Goal: Book appointment/travel/reservation

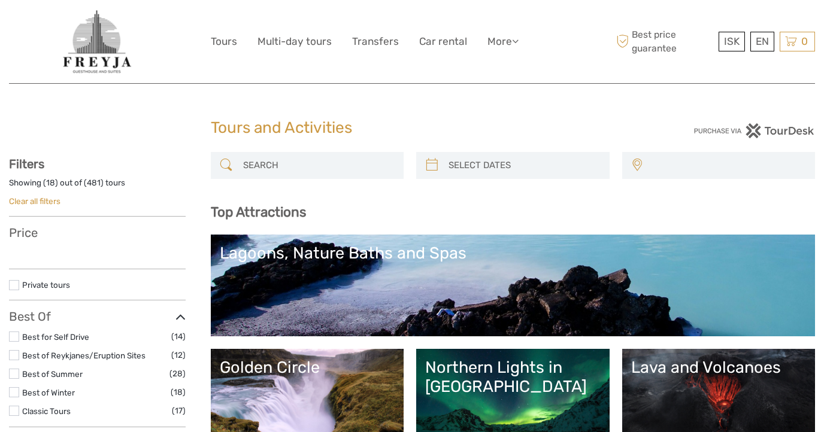
select select
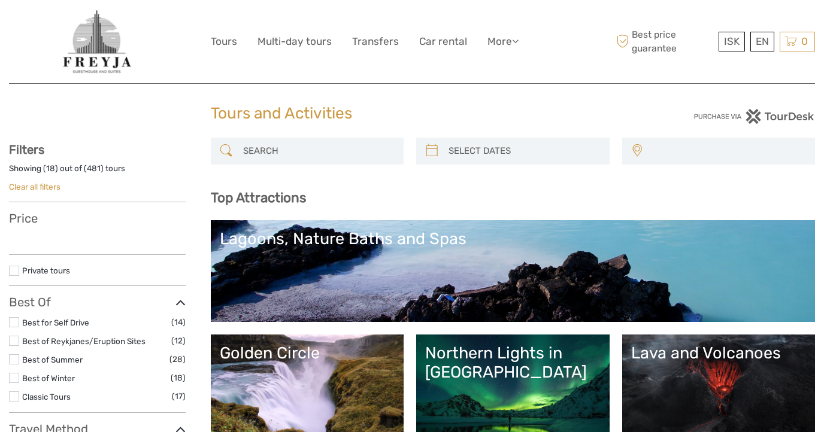
select select
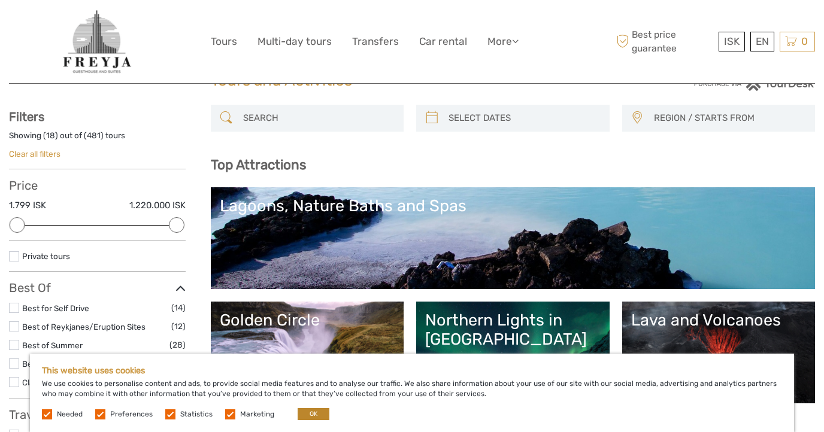
click at [314, 415] on button "OK" at bounding box center [314, 414] width 32 height 12
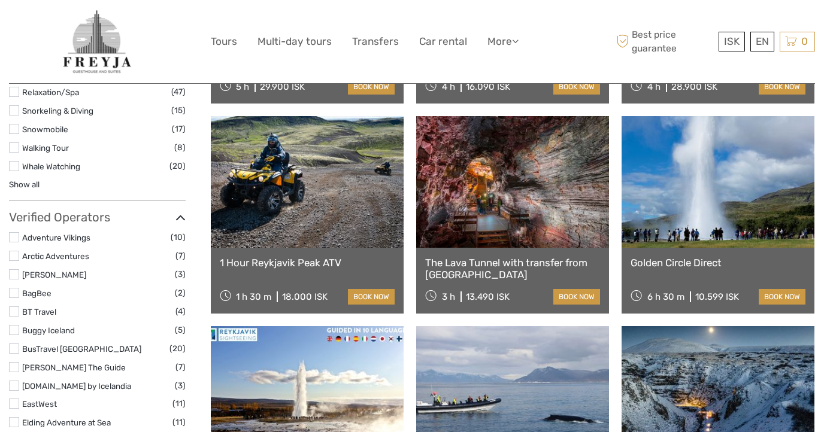
scroll to position [1208, 0]
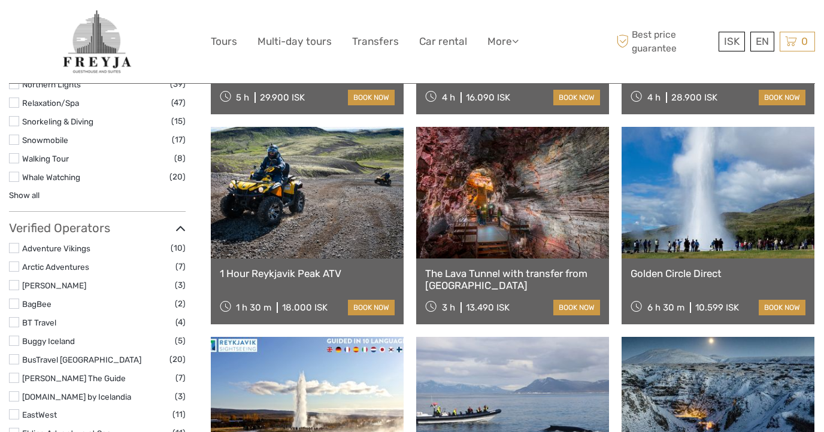
click at [716, 220] on link at bounding box center [718, 193] width 193 height 132
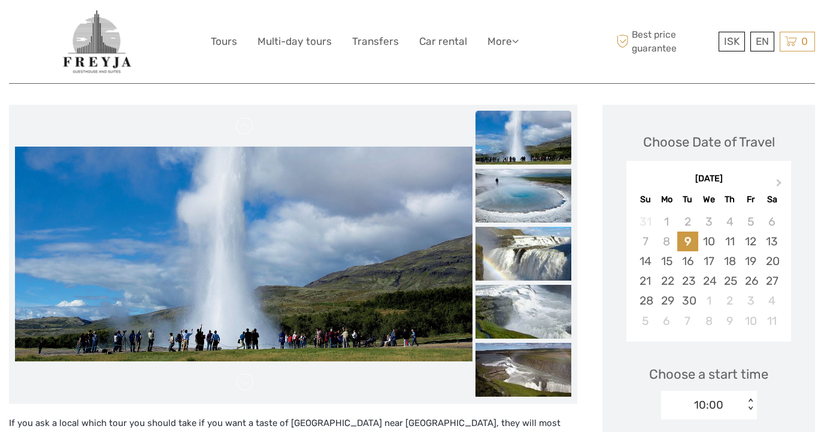
scroll to position [132, 0]
click at [513, 147] on img at bounding box center [523, 138] width 96 height 54
click at [518, 193] on img at bounding box center [523, 196] width 96 height 54
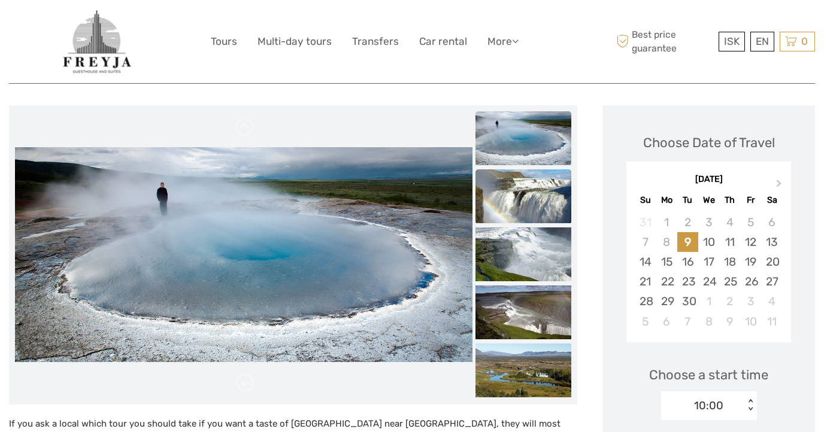
click at [530, 202] on img at bounding box center [523, 196] width 96 height 54
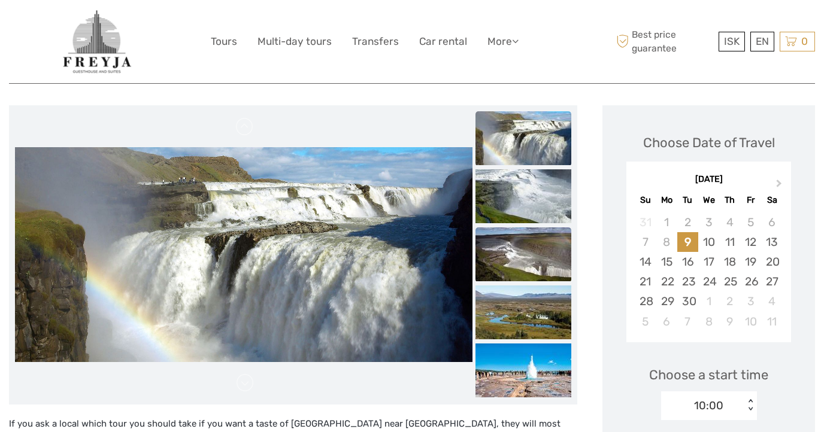
click at [525, 248] on img at bounding box center [523, 255] width 96 height 54
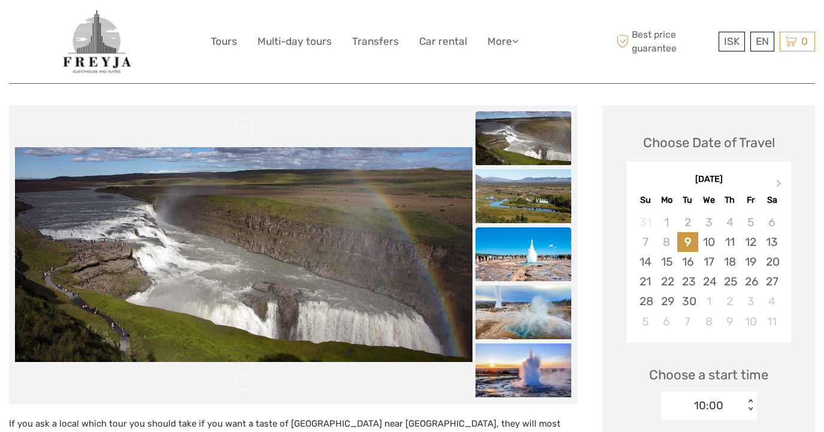
click at [523, 255] on img at bounding box center [523, 255] width 96 height 54
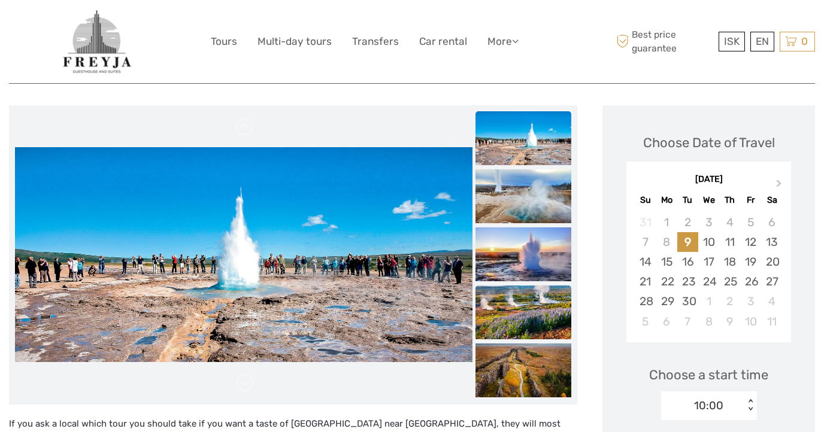
click at [523, 304] on img at bounding box center [523, 313] width 96 height 54
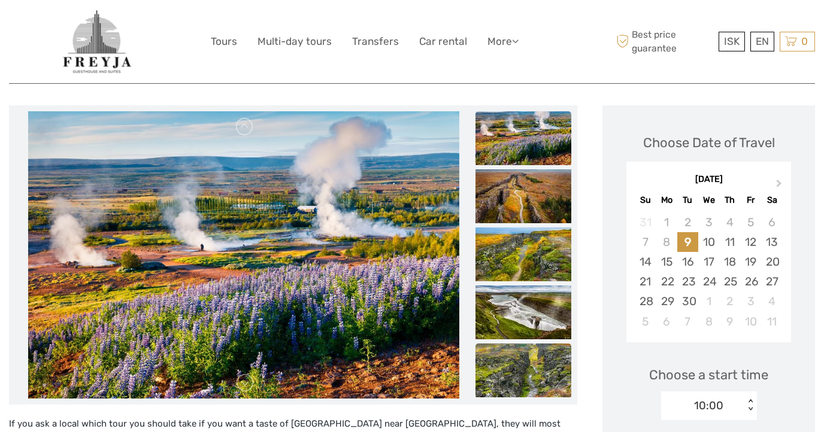
click at [519, 355] on img at bounding box center [523, 371] width 96 height 54
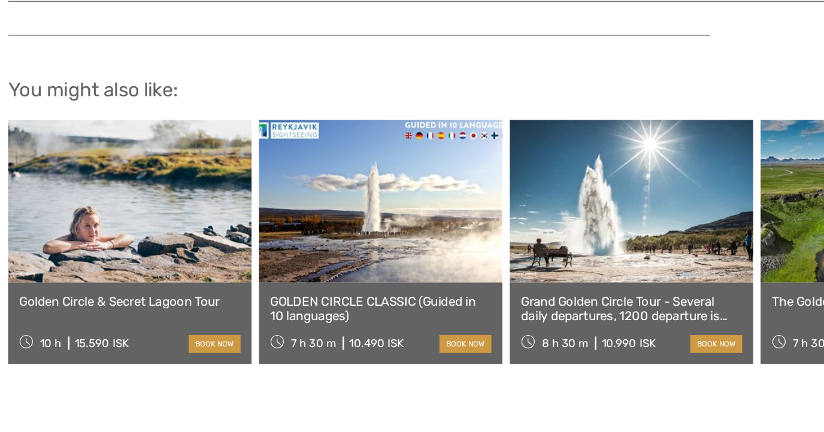
scroll to position [1246, 0]
click at [95, 187] on link at bounding box center [107, 245] width 197 height 132
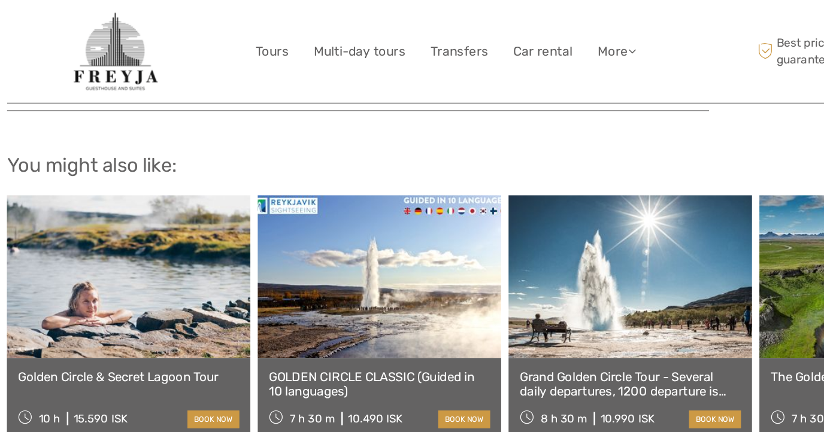
scroll to position [1252, 0]
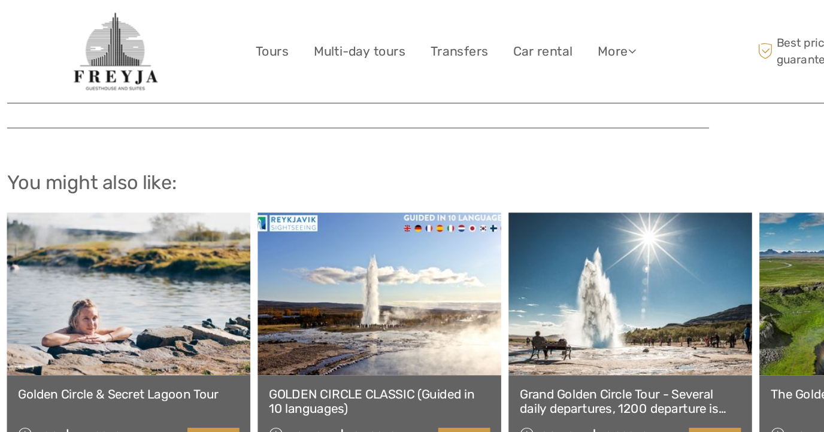
click at [158, 231] on link at bounding box center [107, 238] width 197 height 132
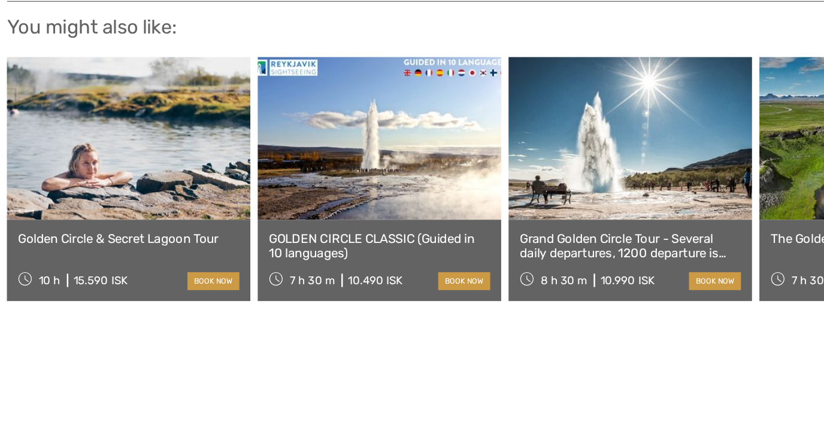
scroll to position [1301, 0]
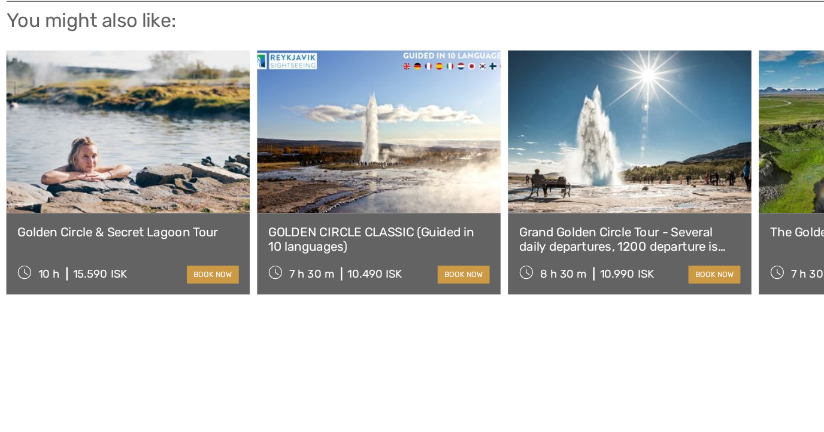
click at [125, 131] on link at bounding box center [107, 189] width 197 height 132
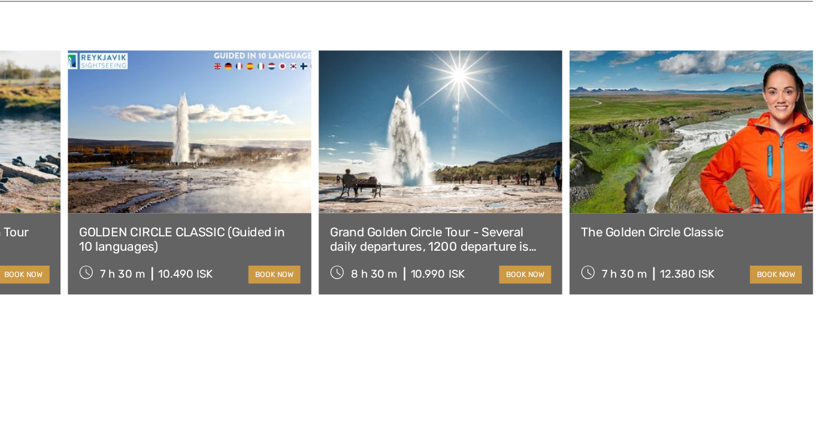
click at [415, 123] on link at bounding box center [513, 189] width 197 height 132
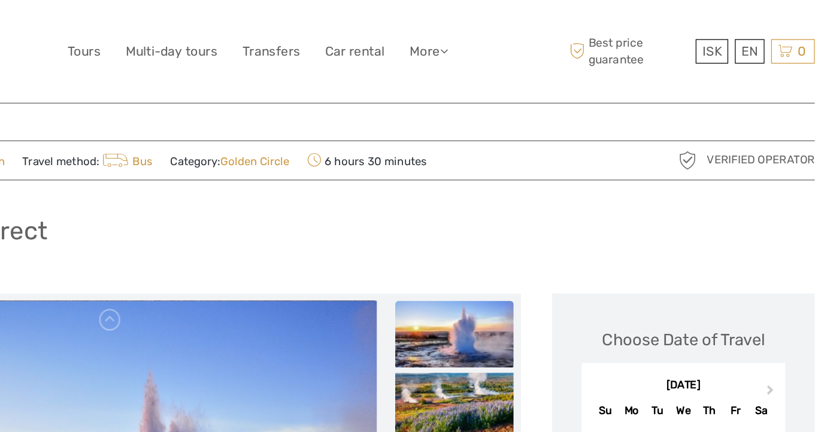
scroll to position [0, 0]
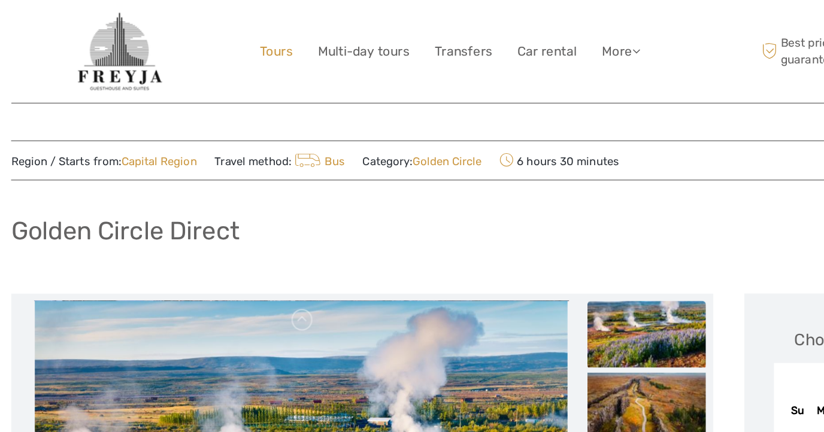
click at [224, 40] on link "Tours" at bounding box center [224, 41] width 26 height 17
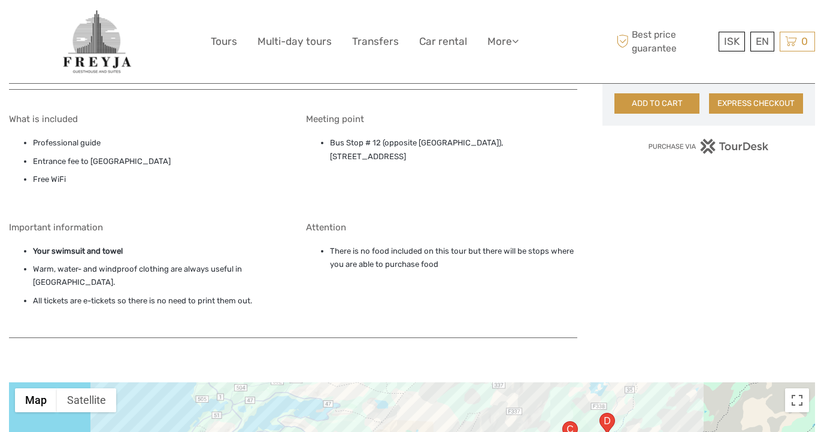
scroll to position [874, 0]
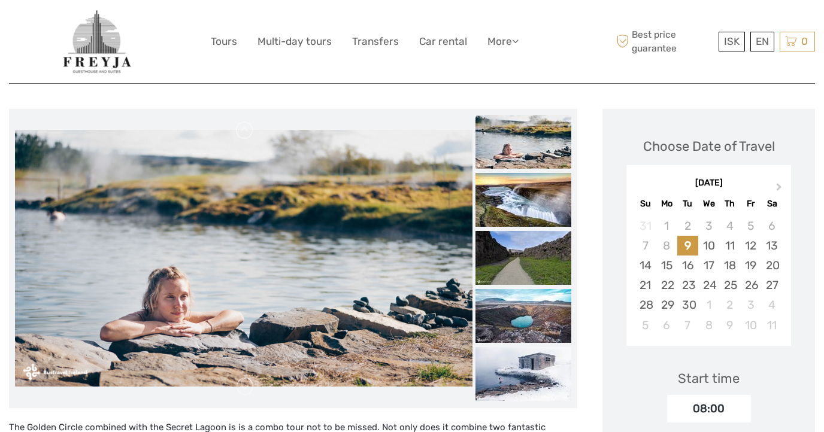
scroll to position [125, 0]
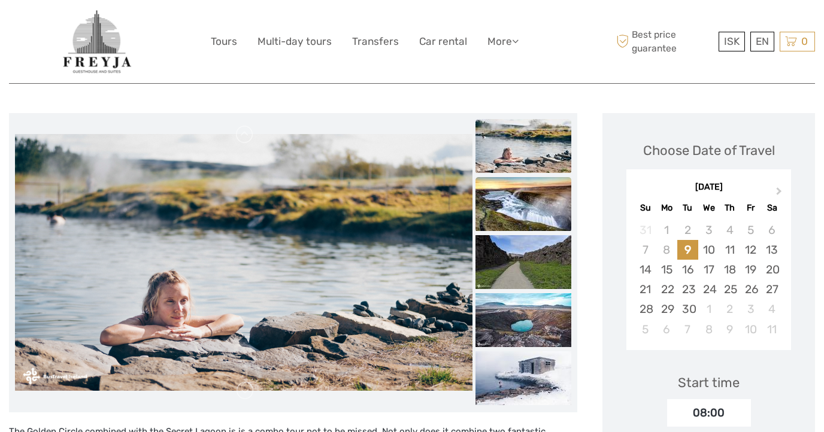
click at [516, 202] on img at bounding box center [523, 204] width 96 height 54
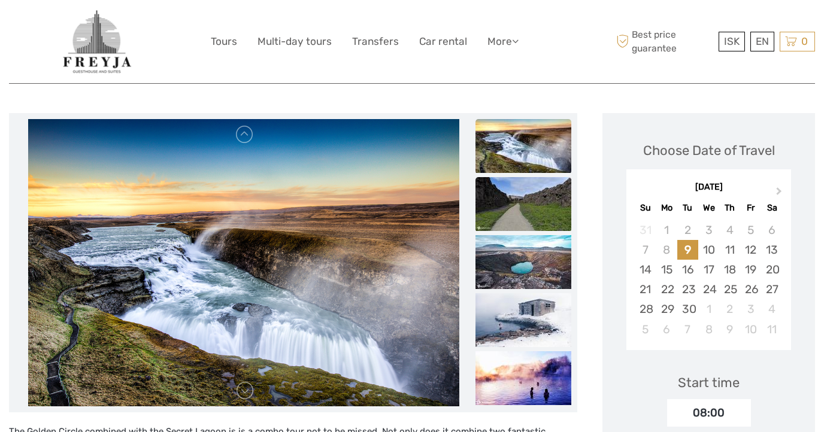
click at [518, 219] on img at bounding box center [523, 204] width 96 height 54
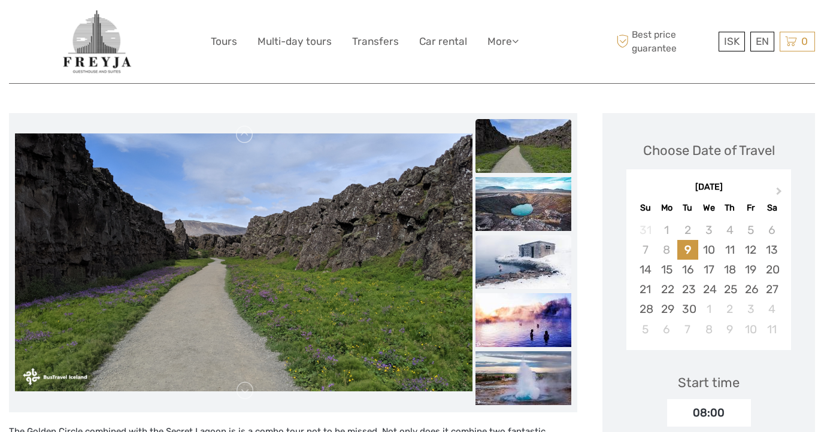
click at [522, 255] on img at bounding box center [523, 262] width 96 height 54
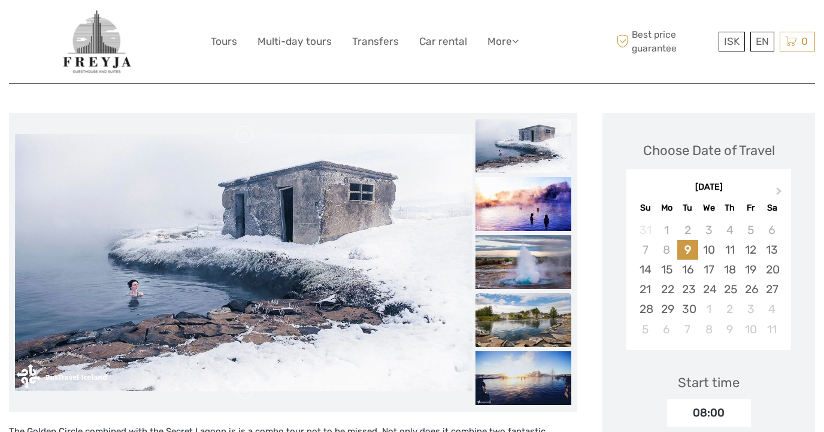
click at [522, 311] on img at bounding box center [523, 320] width 96 height 54
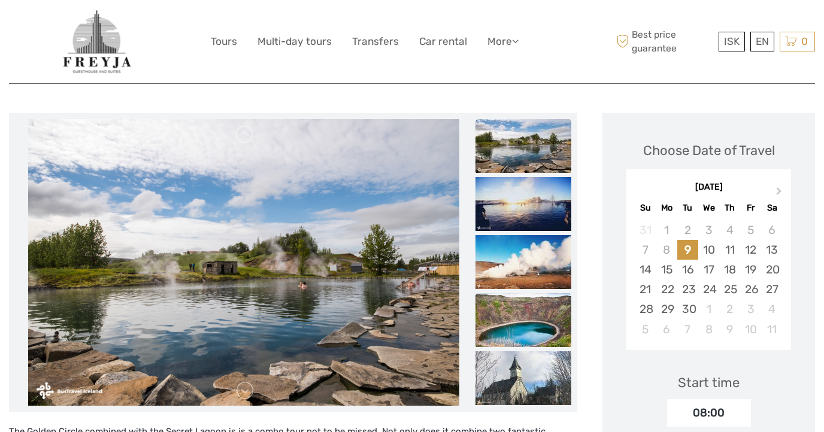
click at [526, 338] on img at bounding box center [523, 320] width 96 height 54
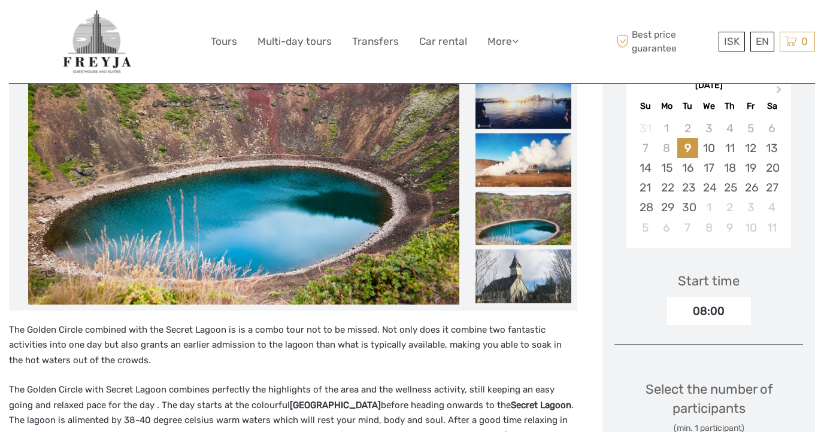
scroll to position [242, 0]
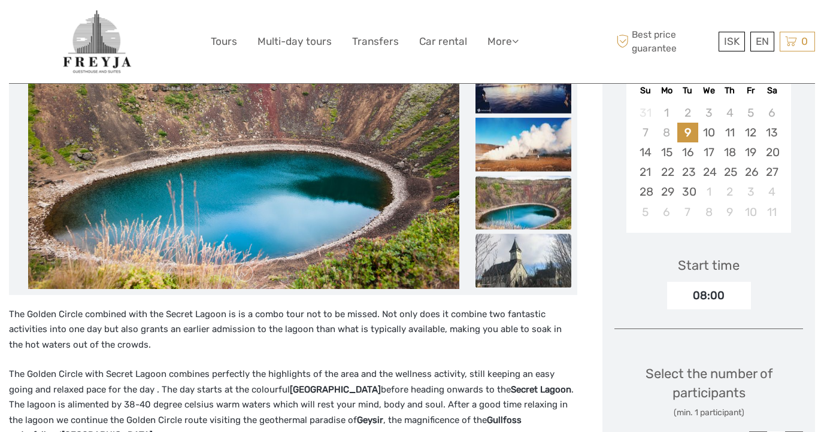
click at [513, 256] on img at bounding box center [523, 261] width 96 height 54
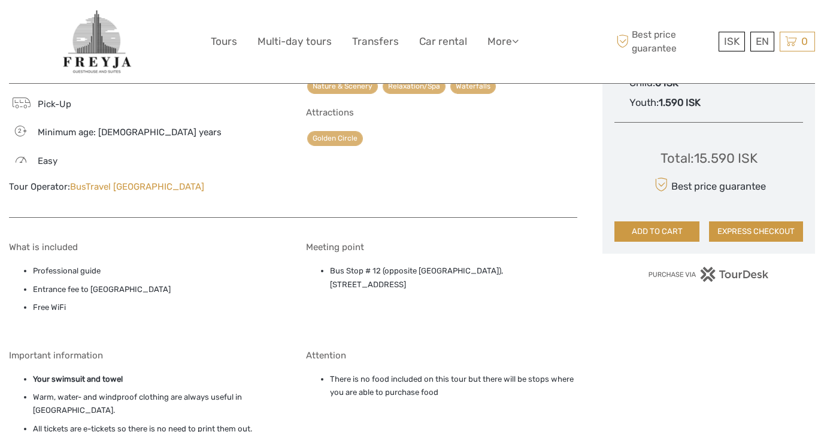
scroll to position [754, 0]
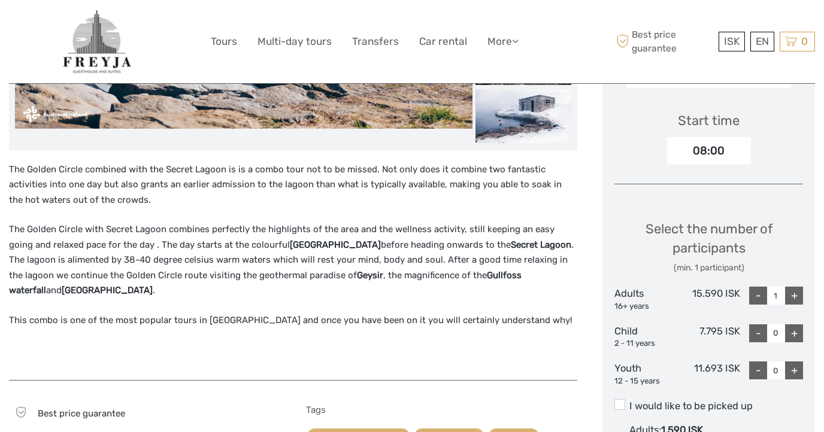
scroll to position [385, 0]
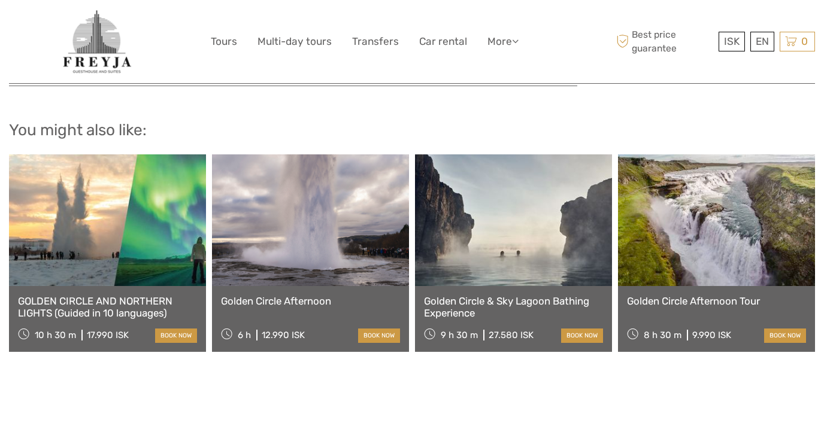
scroll to position [1140, 0]
click at [475, 218] on link at bounding box center [513, 221] width 197 height 132
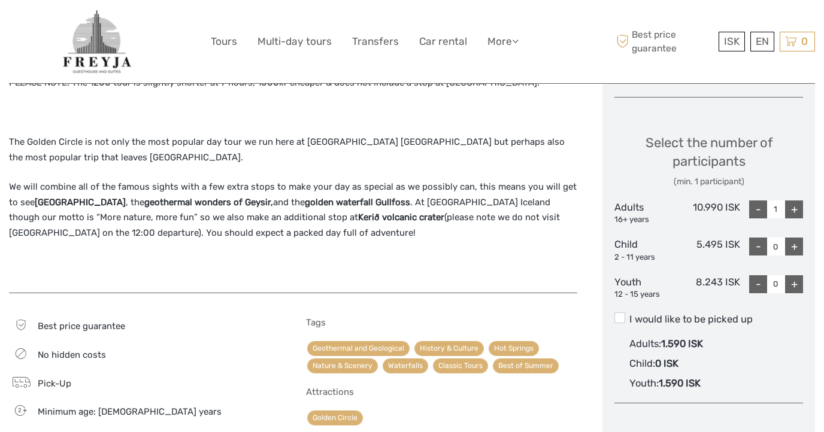
scroll to position [491, 0]
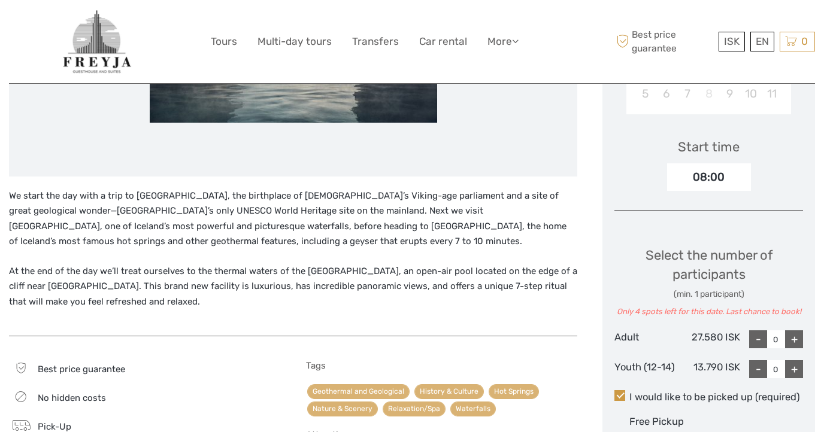
scroll to position [376, 0]
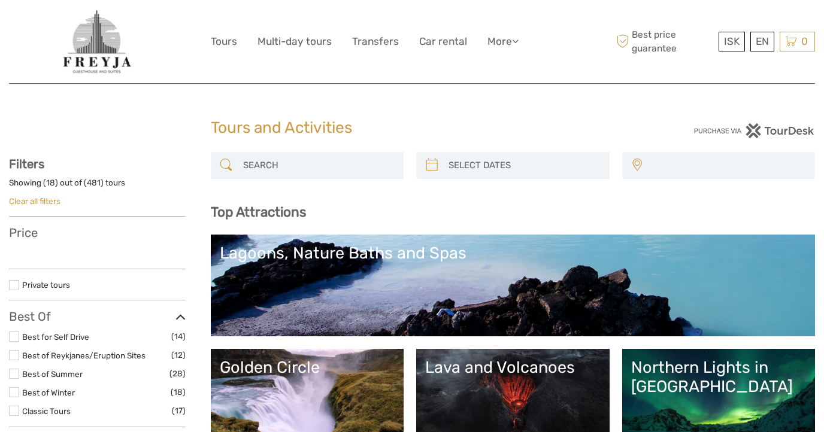
select select
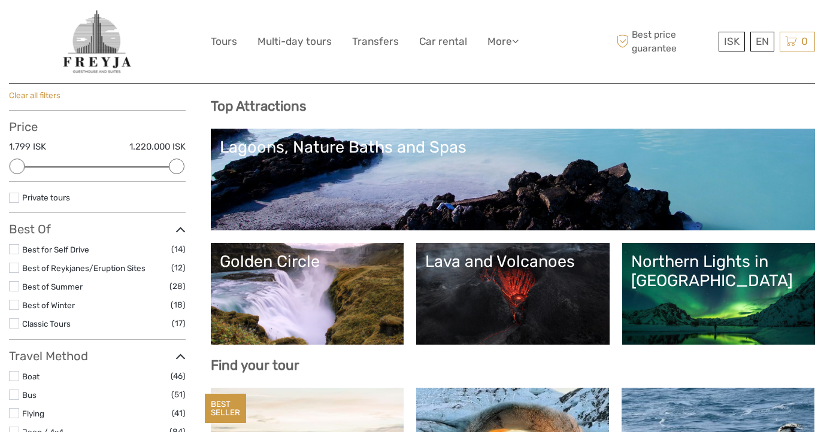
scroll to position [111, 0]
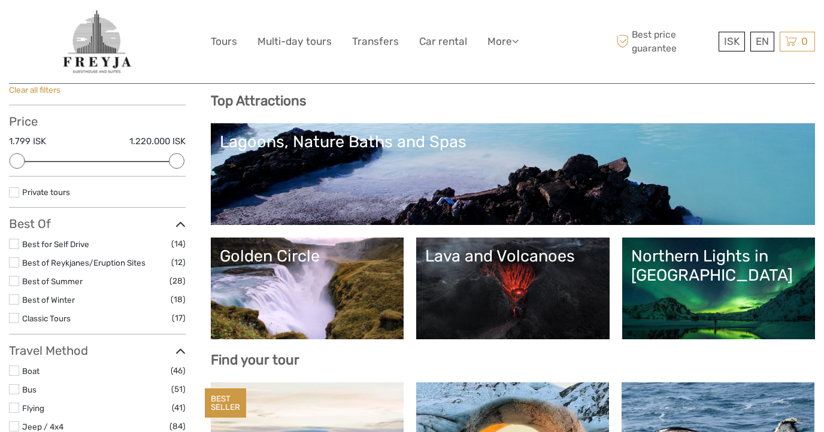
click at [367, 168] on link "Lagoons, Nature Baths and Spas" at bounding box center [513, 174] width 587 height 84
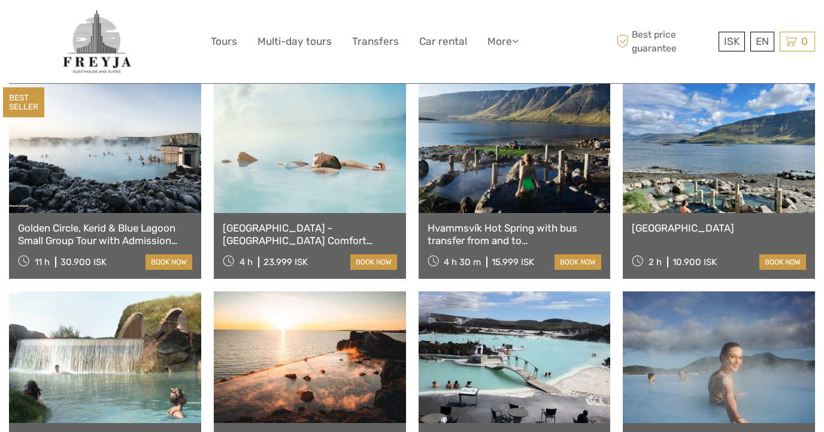
scroll to position [507, 0]
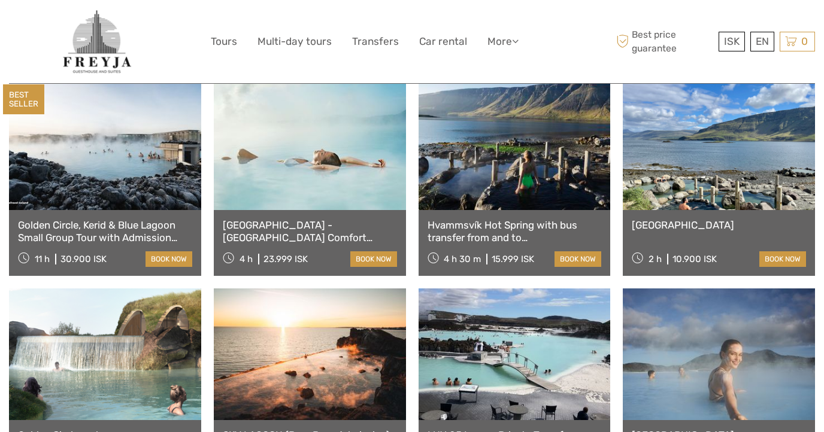
click at [470, 156] on link at bounding box center [515, 144] width 192 height 132
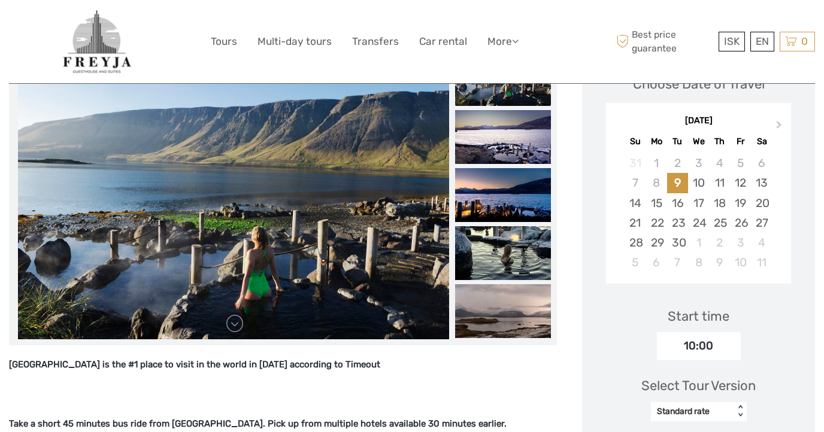
scroll to position [205, 0]
click at [356, 184] on img at bounding box center [233, 196] width 431 height 287
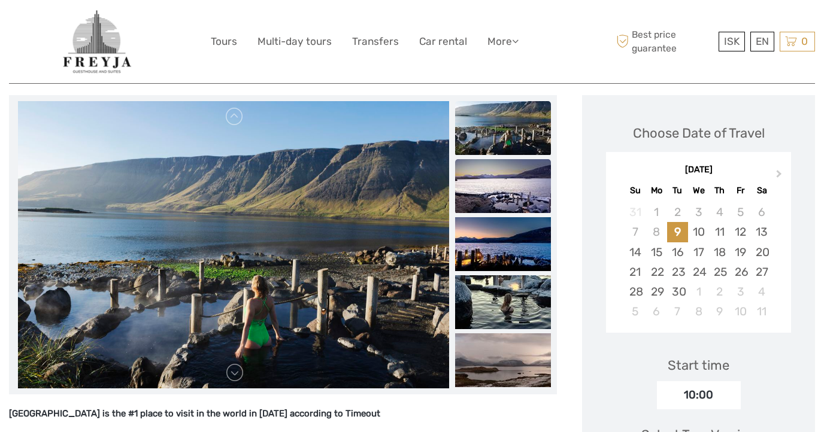
scroll to position [150, 0]
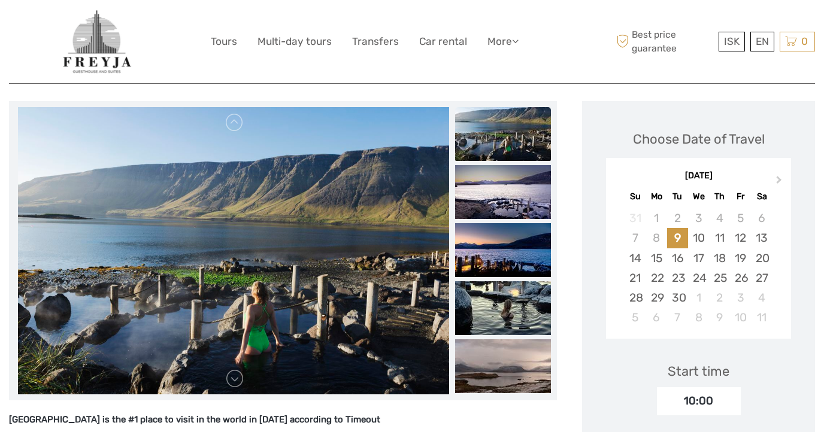
click at [504, 140] on img at bounding box center [503, 134] width 96 height 54
click at [523, 182] on img at bounding box center [503, 192] width 96 height 54
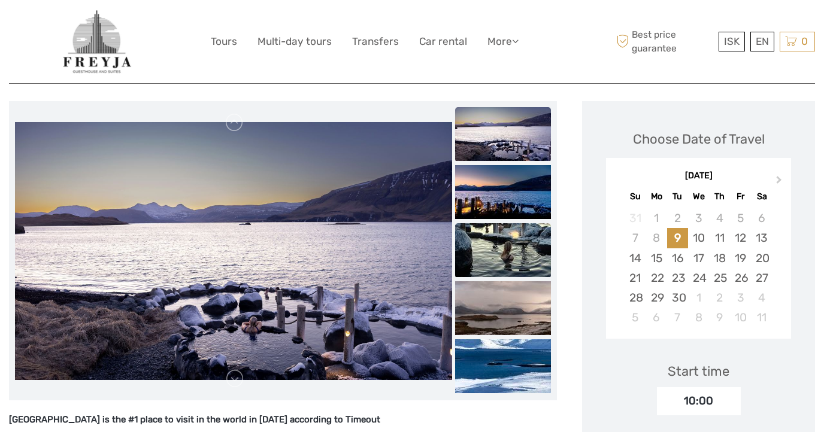
click at [531, 245] on img at bounding box center [503, 250] width 96 height 54
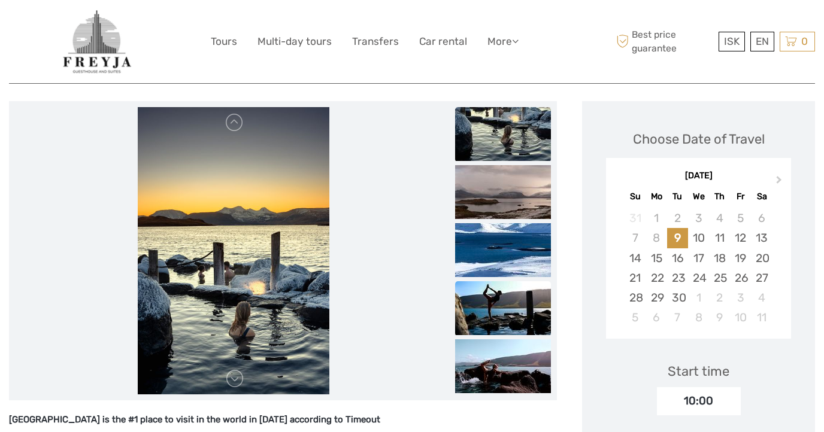
click at [536, 295] on img at bounding box center [503, 308] width 96 height 54
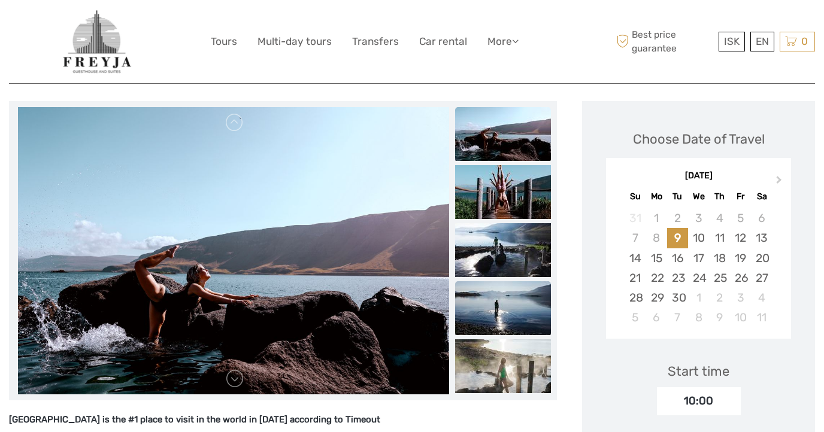
click at [539, 302] on img at bounding box center [503, 308] width 96 height 54
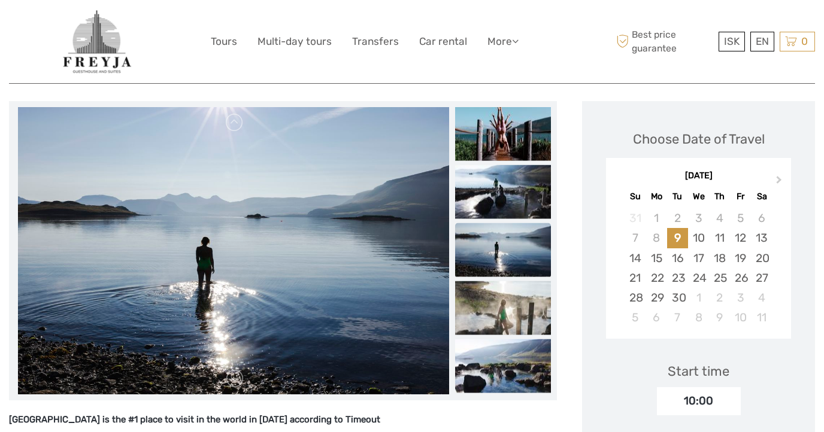
click at [539, 302] on img at bounding box center [503, 308] width 96 height 54
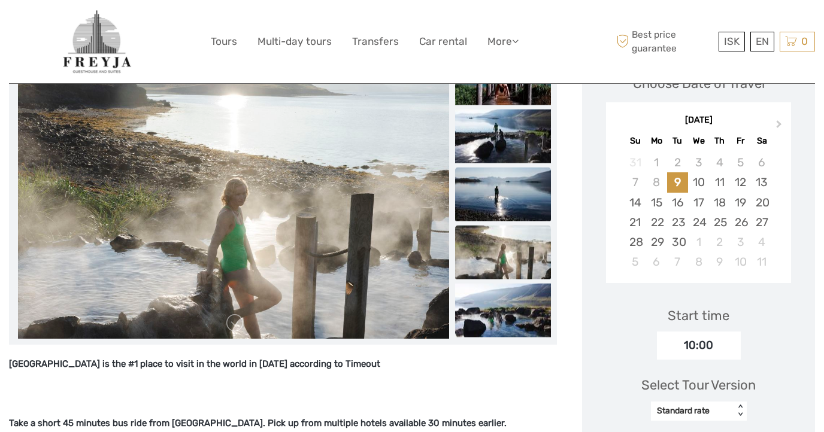
scroll to position [231, 0]
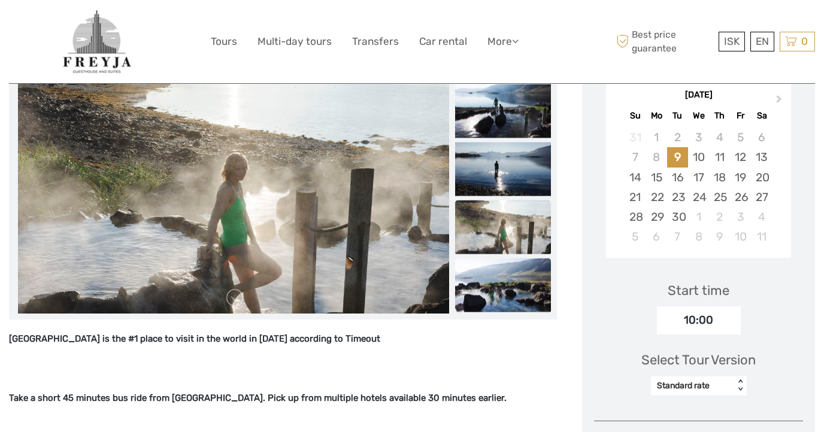
click at [535, 291] on img at bounding box center [503, 286] width 96 height 54
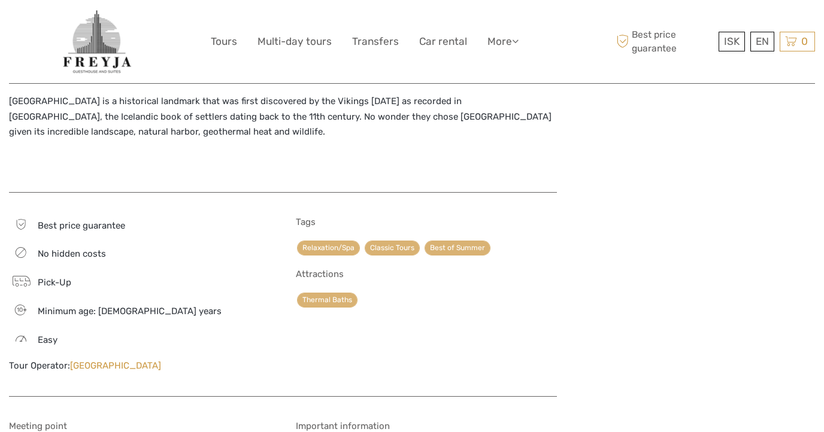
scroll to position [1140, 0]
click at [148, 361] on link "[GEOGRAPHIC_DATA]" at bounding box center [115, 366] width 91 height 11
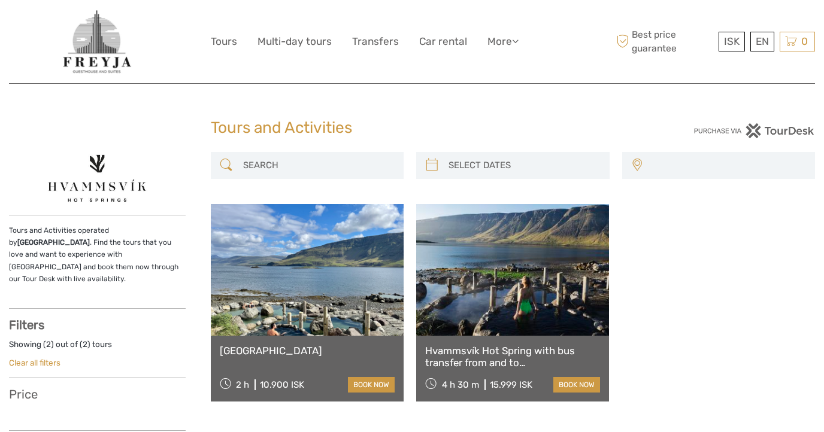
select select
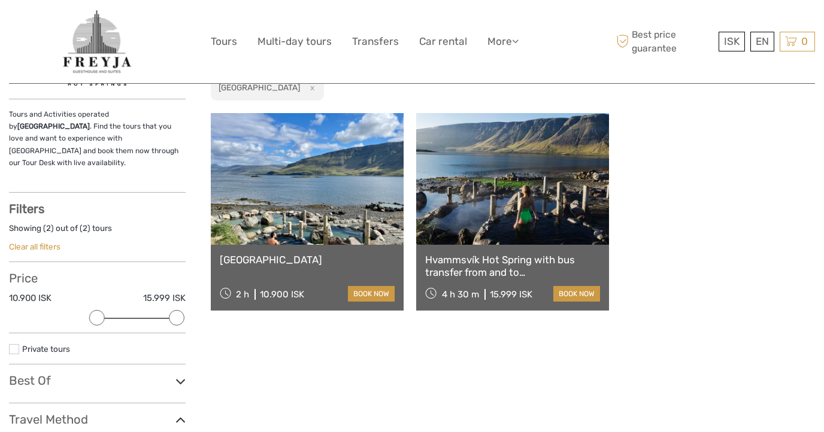
scroll to position [118, 0]
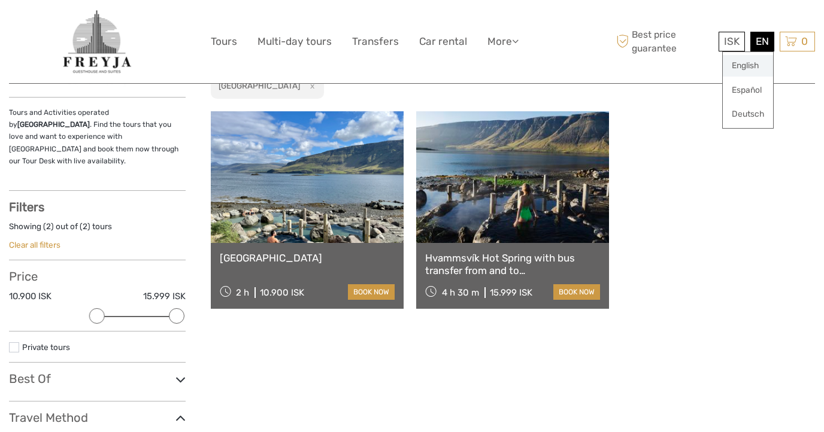
click at [752, 65] on link "English" at bounding box center [748, 66] width 50 height 22
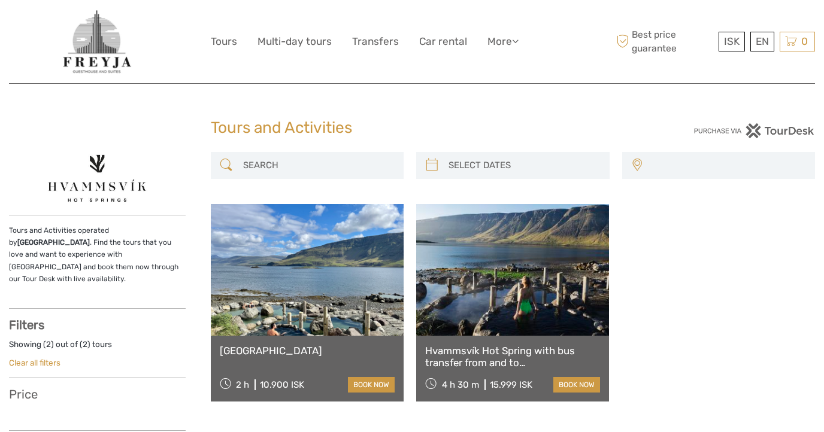
select select
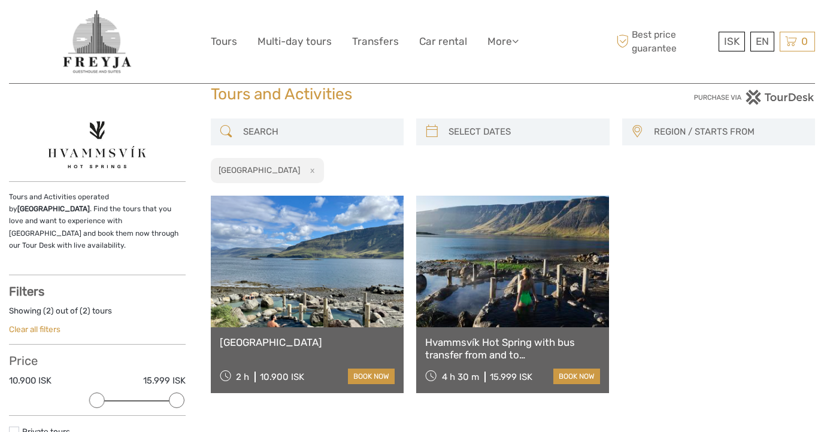
scroll to position [34, 0]
